Goal: Information Seeking & Learning: Learn about a topic

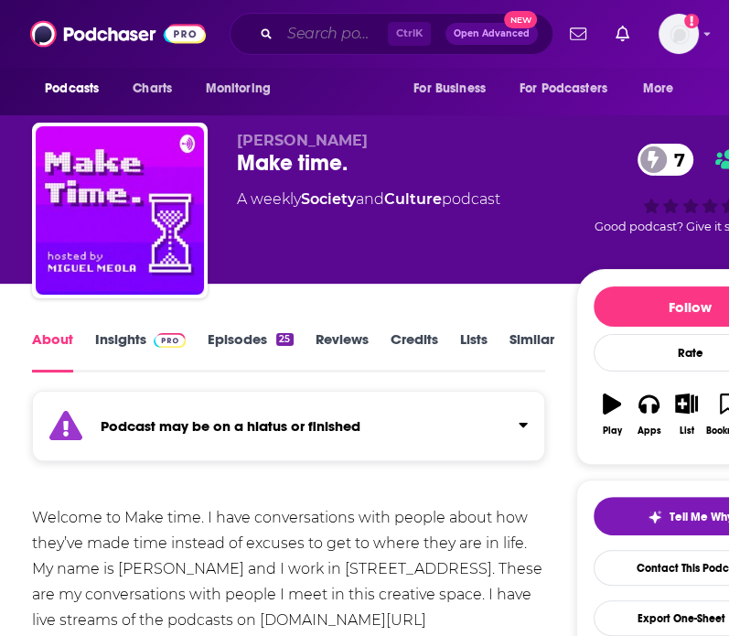
click at [285, 43] on input "Search podcasts, credits, & more..." at bounding box center [334, 33] width 108 height 29
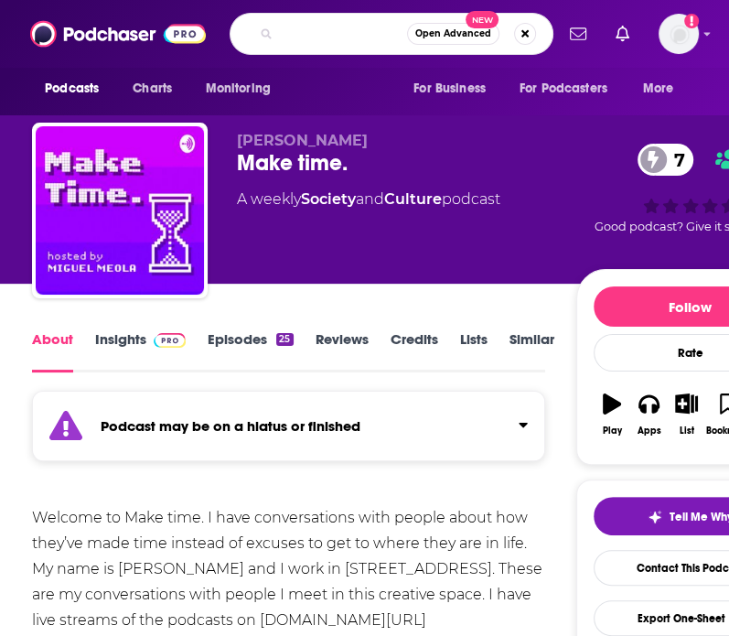
type input "make time podcast with emma and helen"
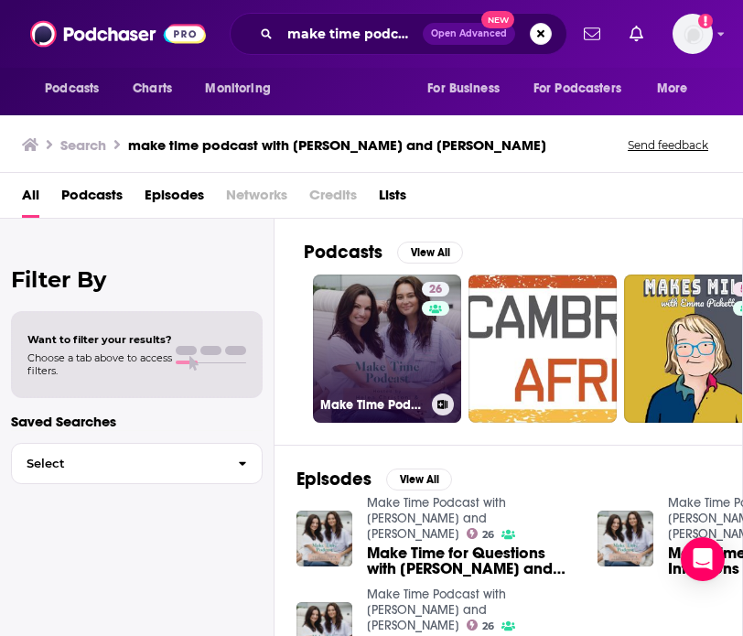
click at [348, 374] on link "26 Make Time Podcast with Emma and Helen" at bounding box center [387, 349] width 148 height 148
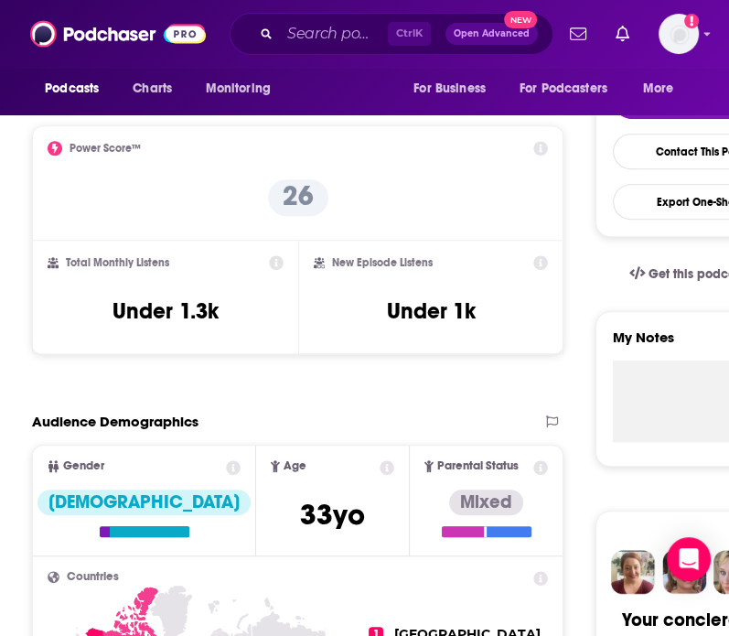
scroll to position [416, 0]
